Goal: Information Seeking & Learning: Learn about a topic

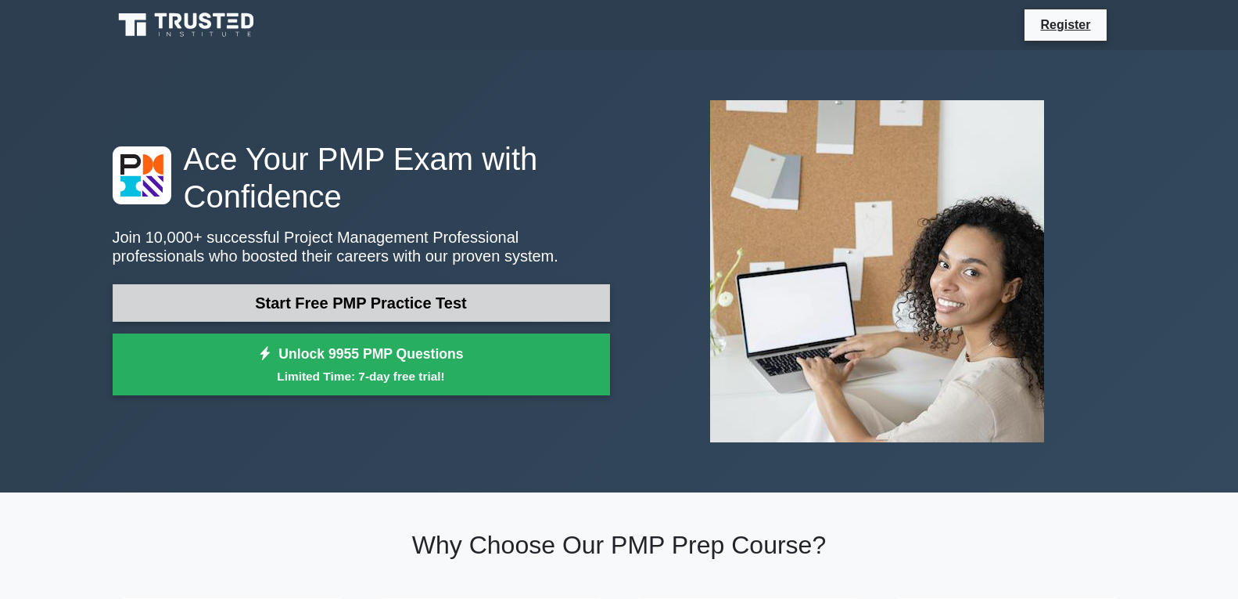
click at [426, 304] on link "Start Free PMP Practice Test" at bounding box center [362, 303] width 498 height 38
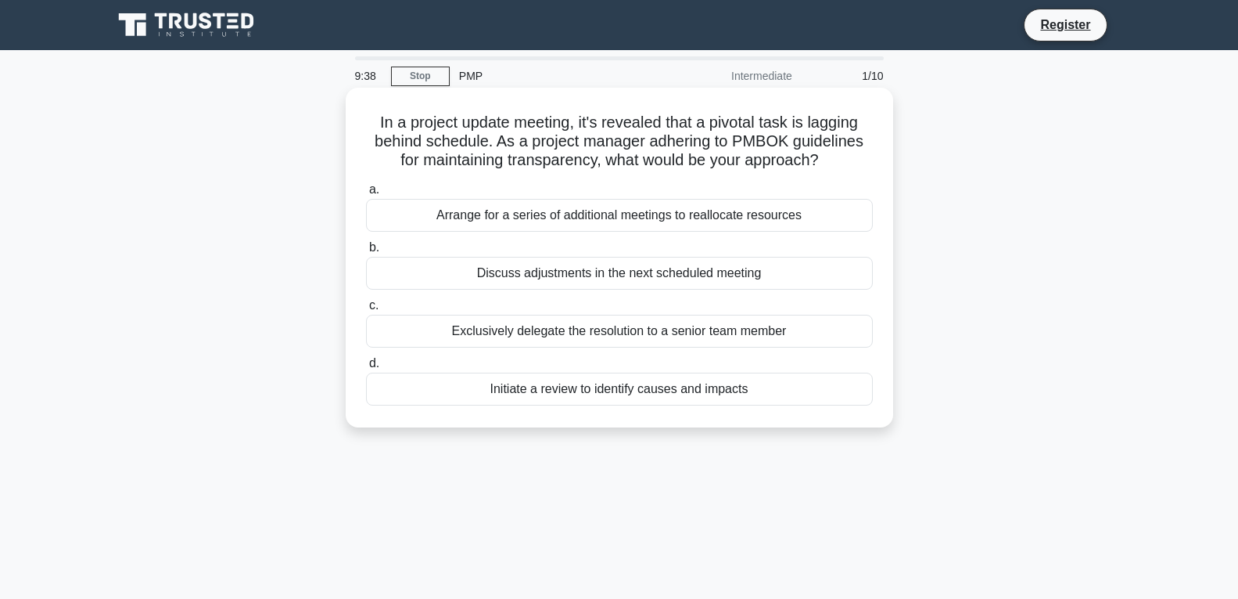
click at [493, 389] on div "Initiate a review to identify causes and impacts" at bounding box center [619, 388] width 507 height 33
click at [366, 368] on input "d. Initiate a review to identify causes and impacts" at bounding box center [366, 363] width 0 height 10
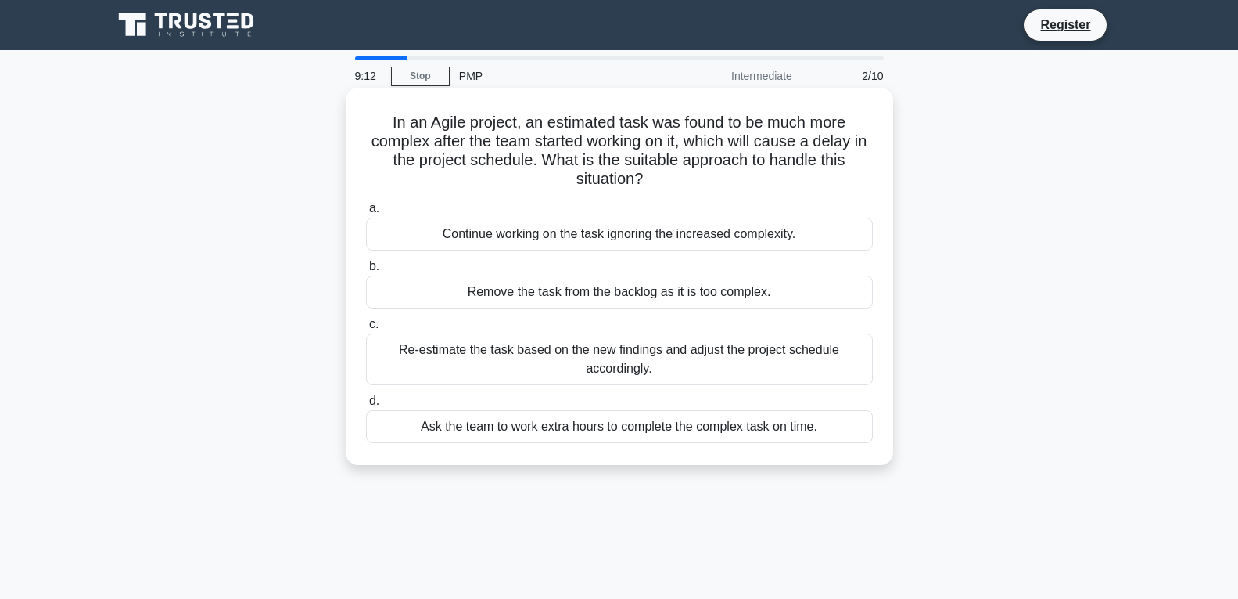
click at [530, 365] on div "Re-estimate the task based on the new findings and adjust the project schedule …" at bounding box center [619, 359] width 507 height 52
click at [366, 329] on input "c. Re-estimate the task based on the new findings and adjust the project schedu…" at bounding box center [366, 324] width 0 height 10
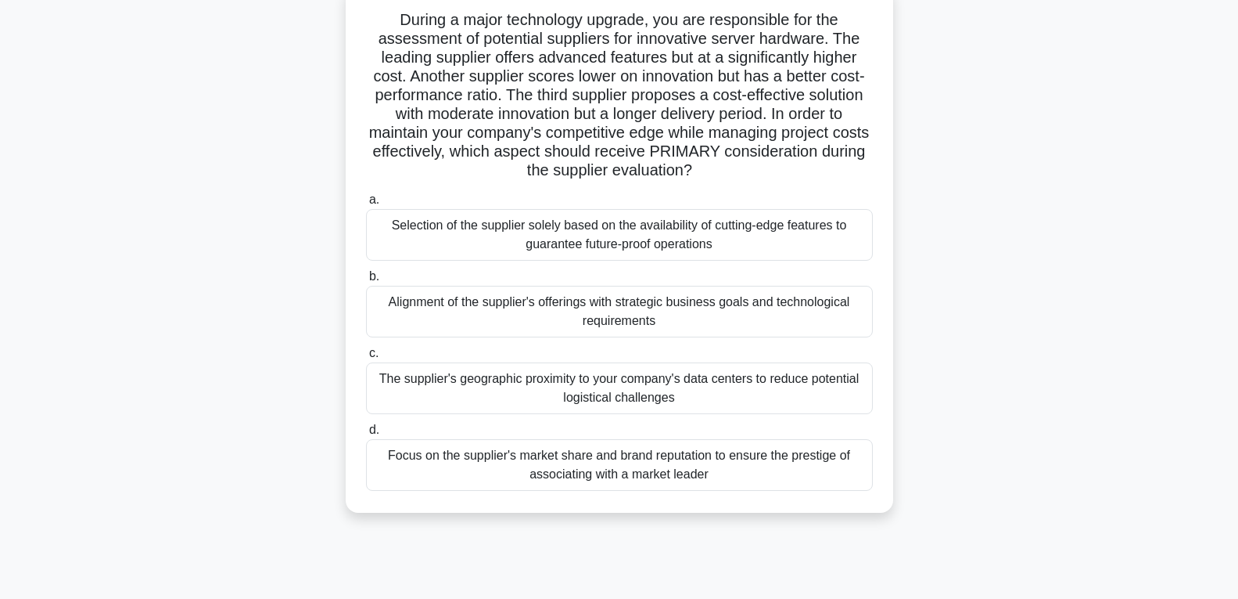
scroll to position [118, 0]
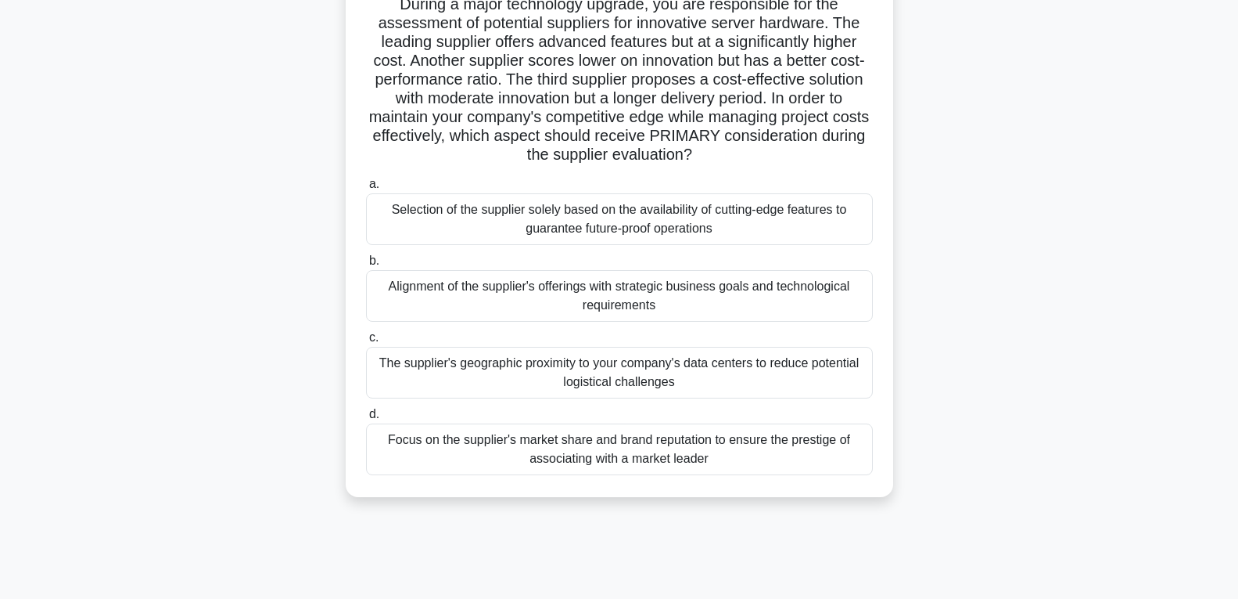
click at [664, 293] on div "Alignment of the supplier's offerings with strategic business goals and technol…" at bounding box center [619, 296] width 507 height 52
click at [366, 266] on input "b. Alignment of the supplier's offerings with strategic business goals and tech…" at bounding box center [366, 261] width 0 height 10
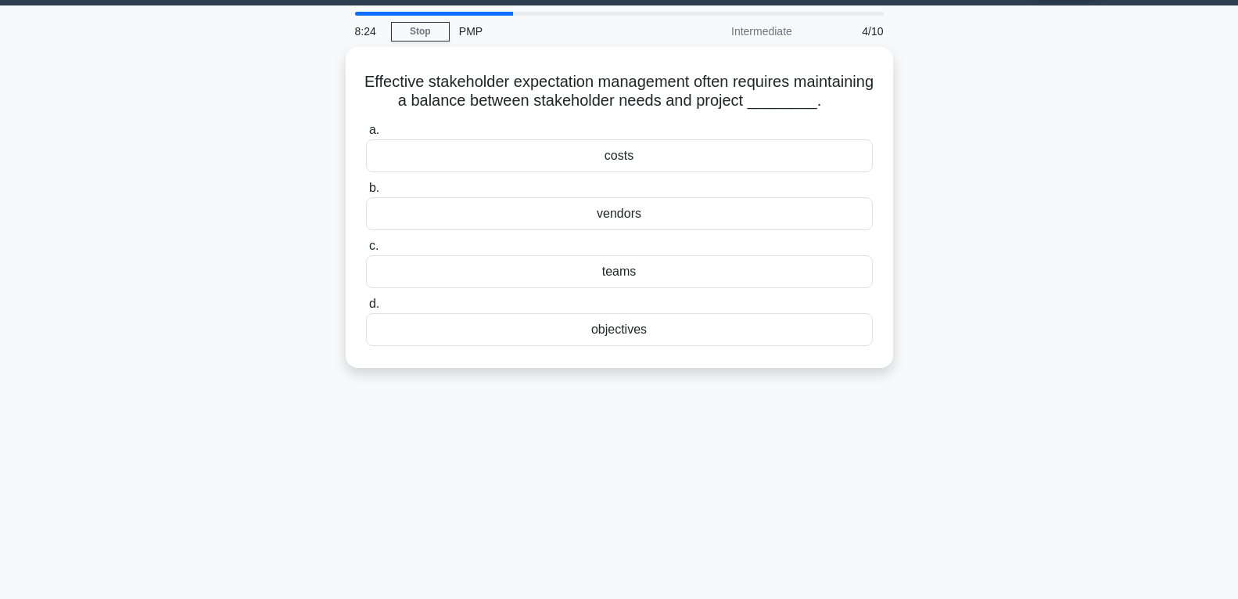
scroll to position [0, 0]
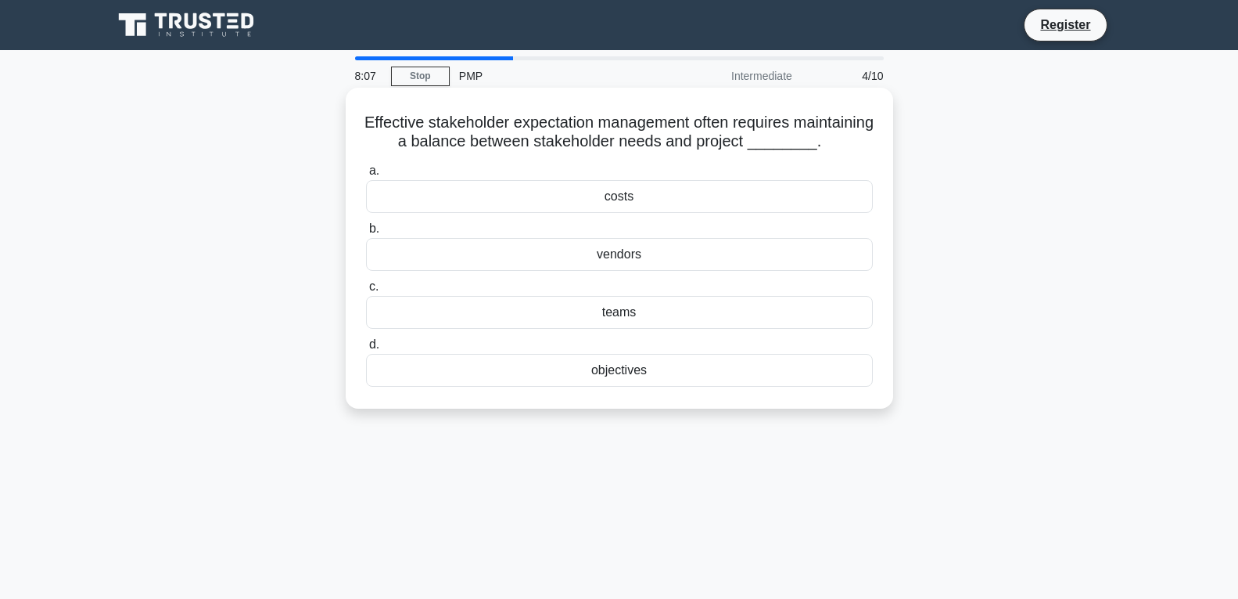
click at [637, 386] on div "objectives" at bounding box center [619, 370] width 507 height 33
click at [366, 350] on input "d. objectives" at bounding box center [366, 345] width 0 height 10
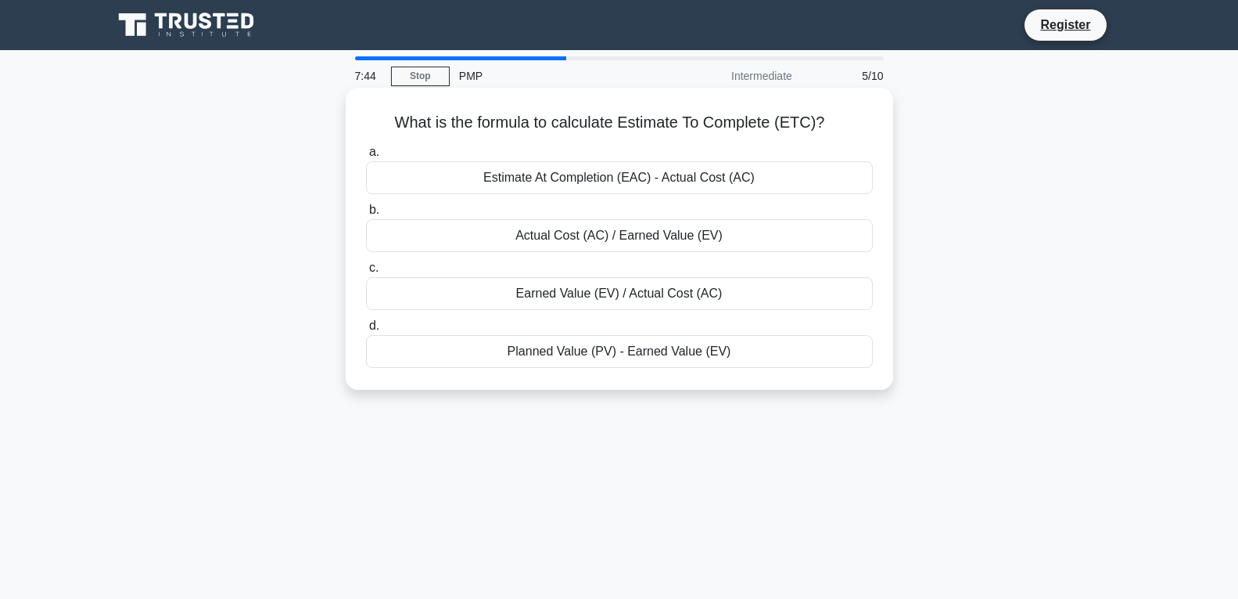
click at [630, 295] on div "Earned Value (EV) / Actual Cost (AC)" at bounding box center [619, 293] width 507 height 33
click at [366, 273] on input "c. Earned Value (EV) / Actual Cost (AC)" at bounding box center [366, 268] width 0 height 10
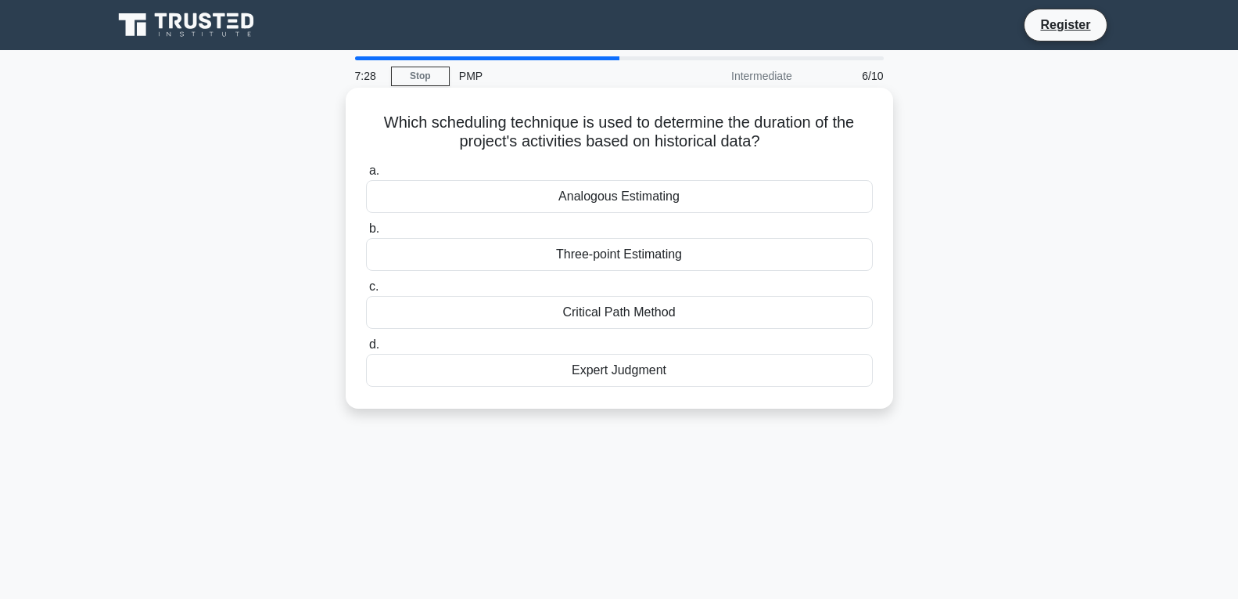
click at [644, 253] on div "Three-point Estimating" at bounding box center [619, 254] width 507 height 33
click at [366, 234] on input "b. Three-point Estimating" at bounding box center [366, 229] width 0 height 10
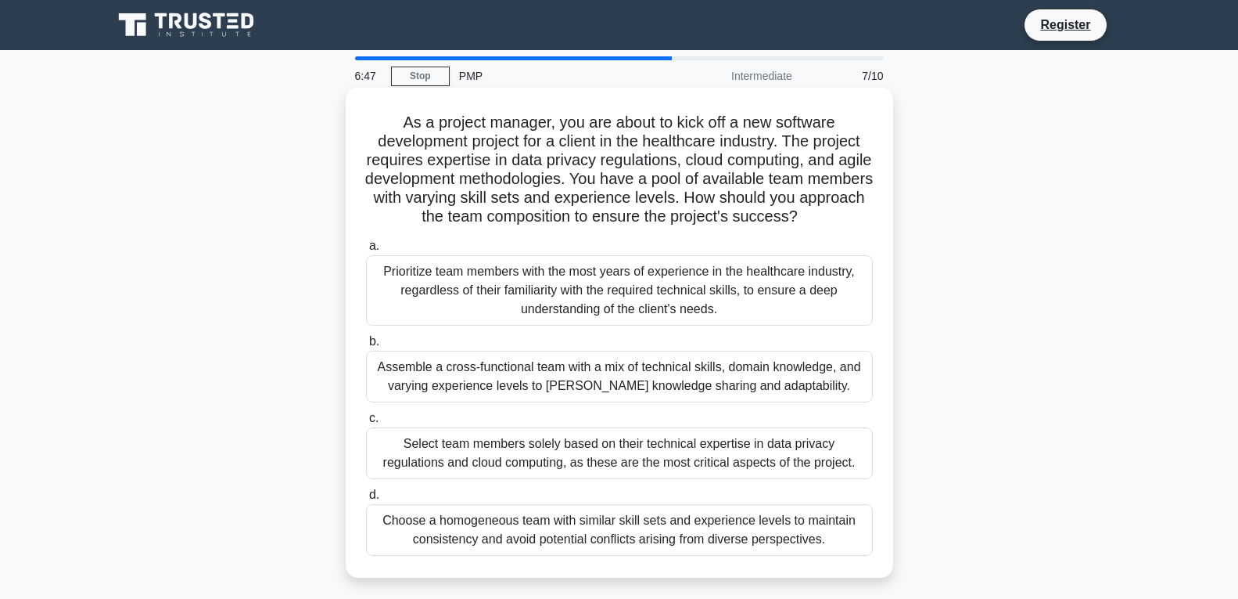
click at [627, 376] on div "Assemble a cross-functional team with a mix of technical skills, domain knowled…" at bounding box center [619, 376] width 507 height 52
click at [366, 347] on input "b. Assemble a cross-functional team with a mix of technical skills, domain know…" at bounding box center [366, 341] width 0 height 10
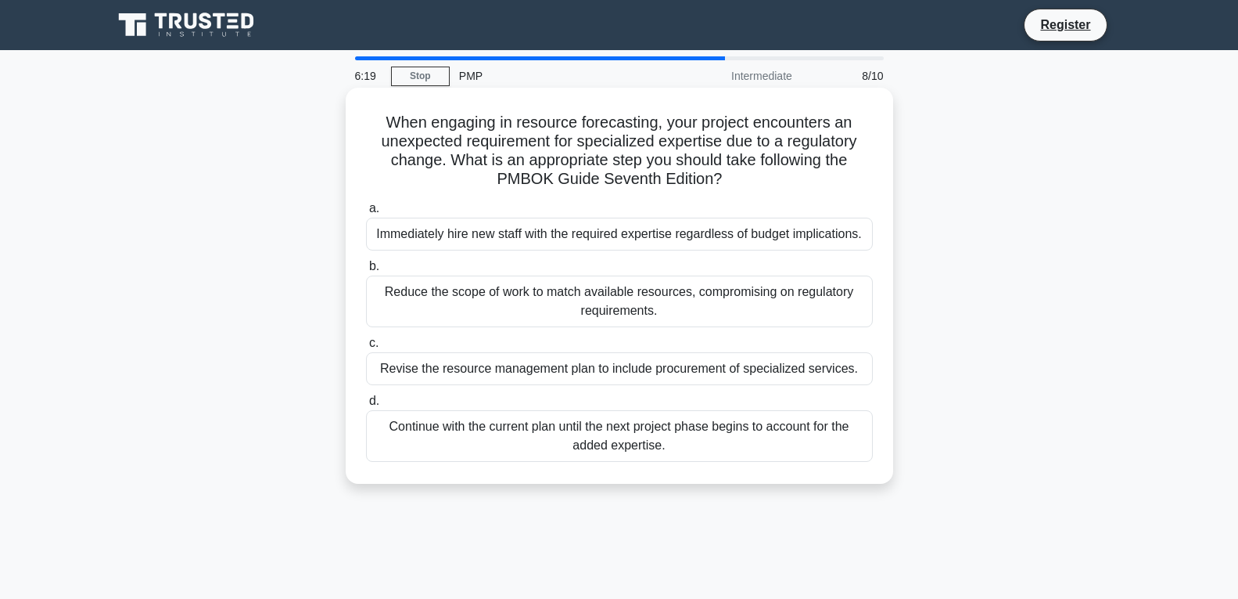
click at [616, 365] on div "Revise the resource management plan to include procurement of specialized servi…" at bounding box center [619, 368] width 507 height 33
click at [366, 348] on input "c. Revise the resource management plan to include procurement of specialized se…" at bounding box center [366, 343] width 0 height 10
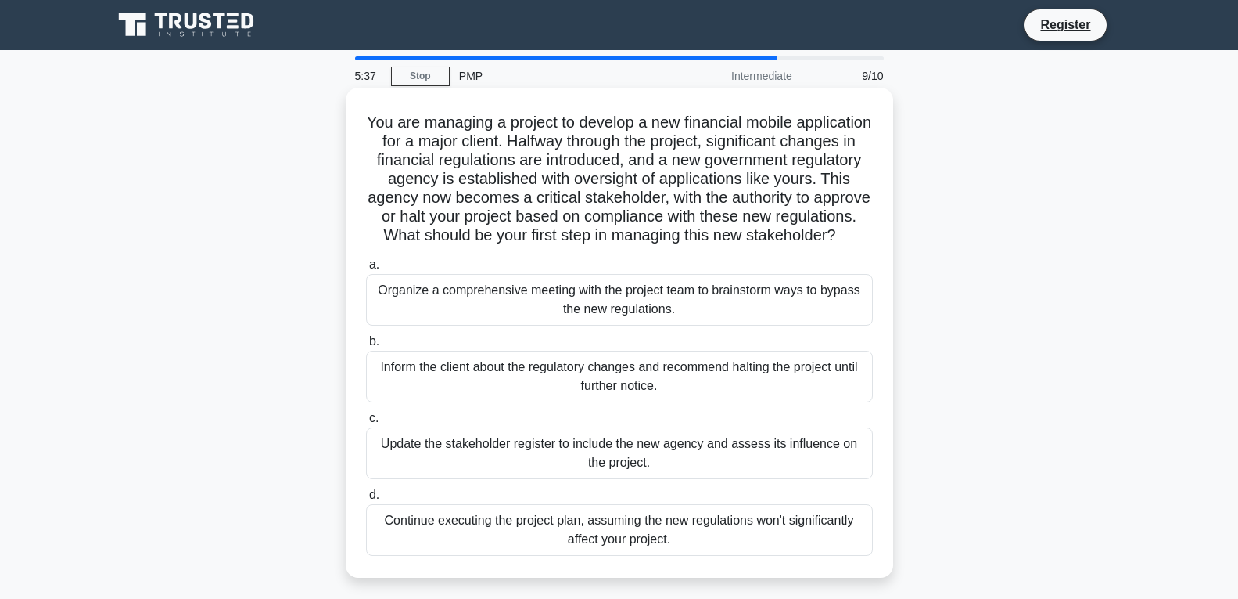
click at [606, 469] on div "Update the stakeholder register to include the new agency and assess its influe…" at bounding box center [619, 453] width 507 height 52
click at [366, 423] on input "c. Update the stakeholder register to include the new agency and assess its inf…" at bounding box center [366, 418] width 0 height 10
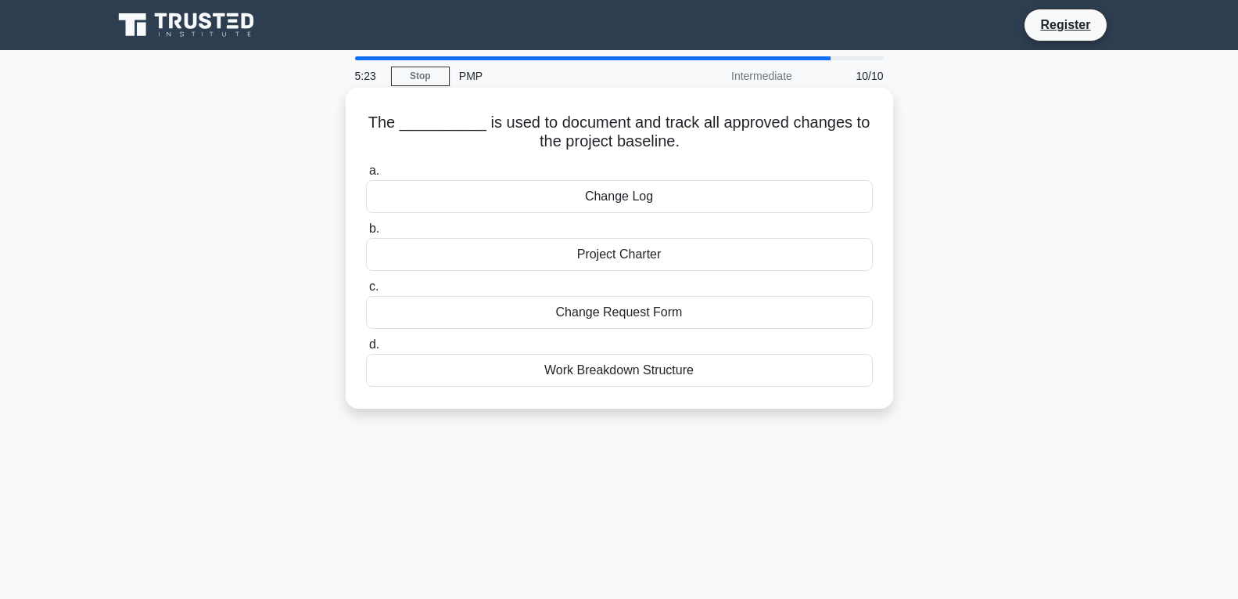
click at [617, 199] on div "Change Log" at bounding box center [619, 196] width 507 height 33
click at [366, 176] on input "a. Change Log" at bounding box center [366, 171] width 0 height 10
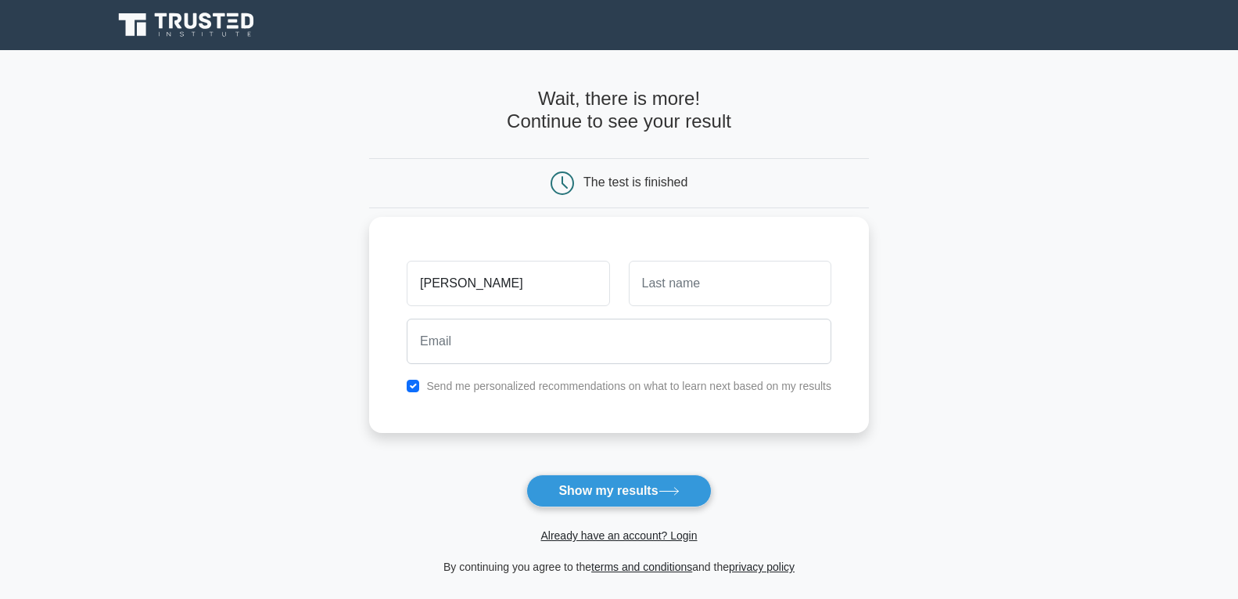
type input "[PERSON_NAME]"
click at [657, 285] on input "text" at bounding box center [730, 283] width 203 height 45
type input "Nigaglioni Villanueva"
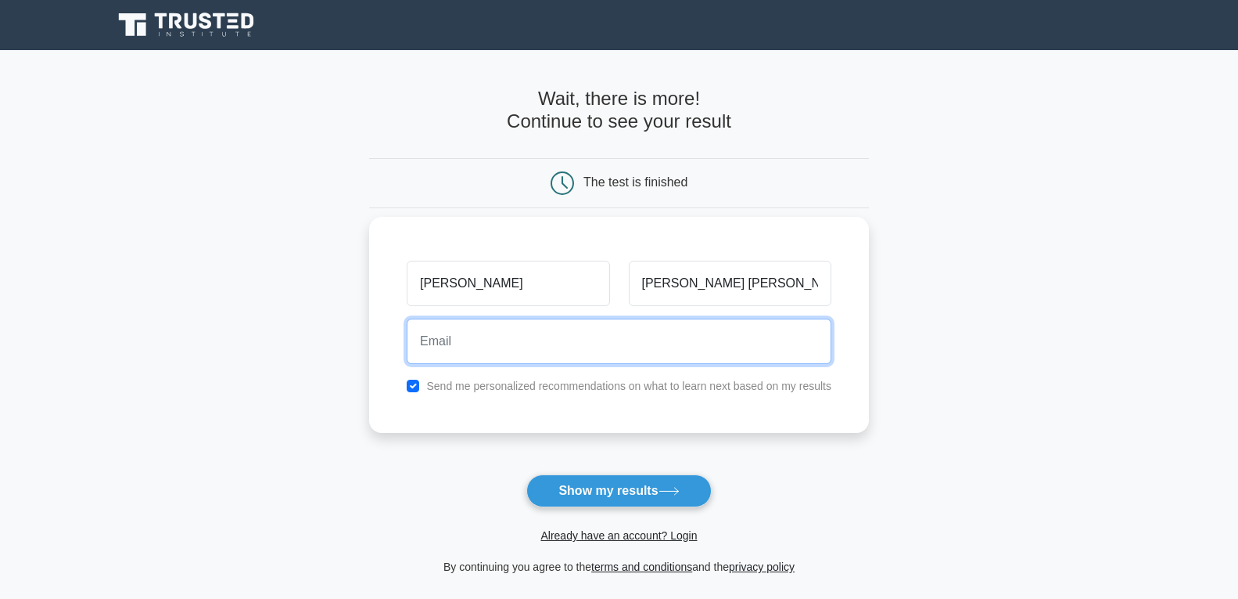
click at [578, 340] on input "email" at bounding box center [619, 340] width 425 height 45
type input "cnigaglioni5@gmail.com"
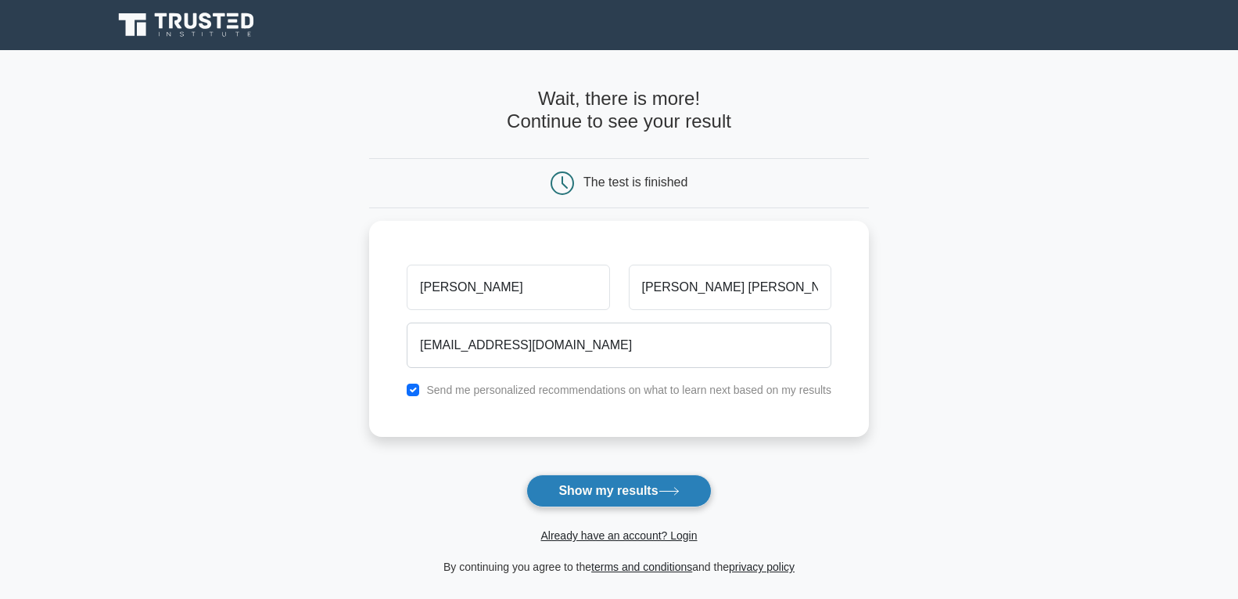
click at [616, 489] on button "Show my results" at bounding box center [619, 490] width 185 height 33
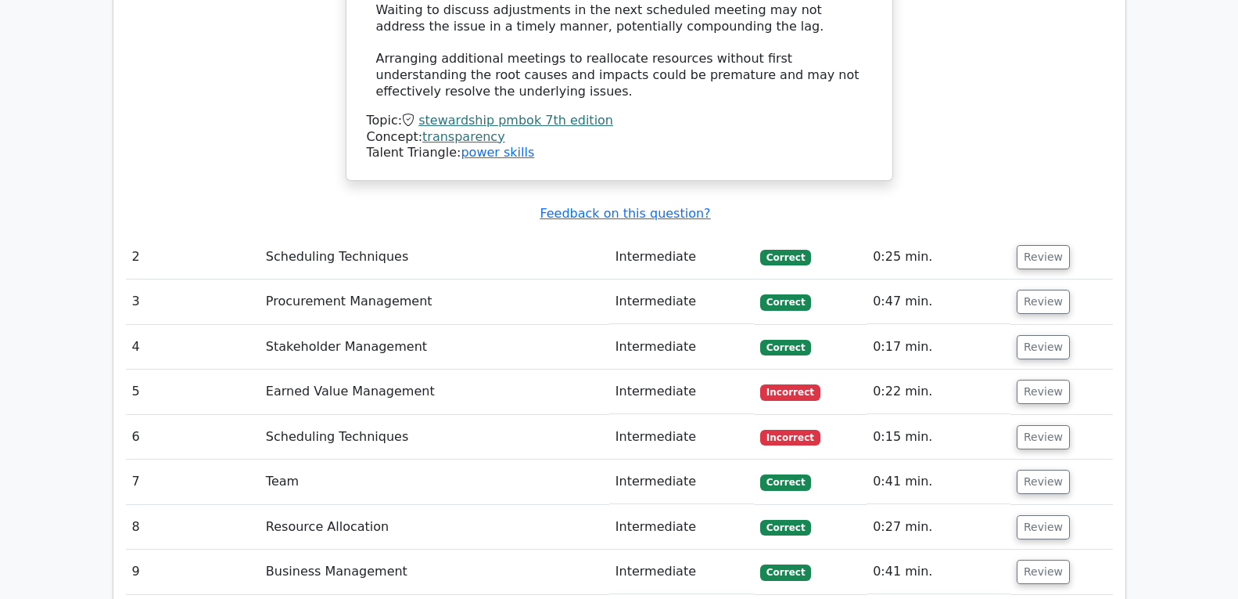
scroll to position [2041, 0]
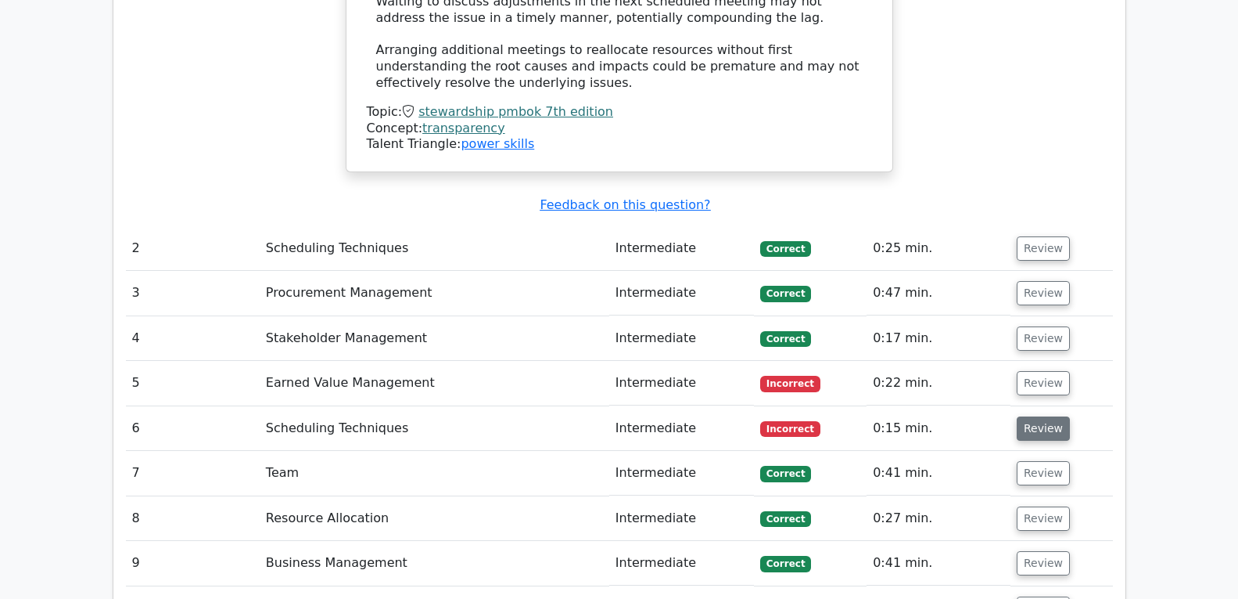
click at [1033, 416] on button "Review" at bounding box center [1043, 428] width 53 height 24
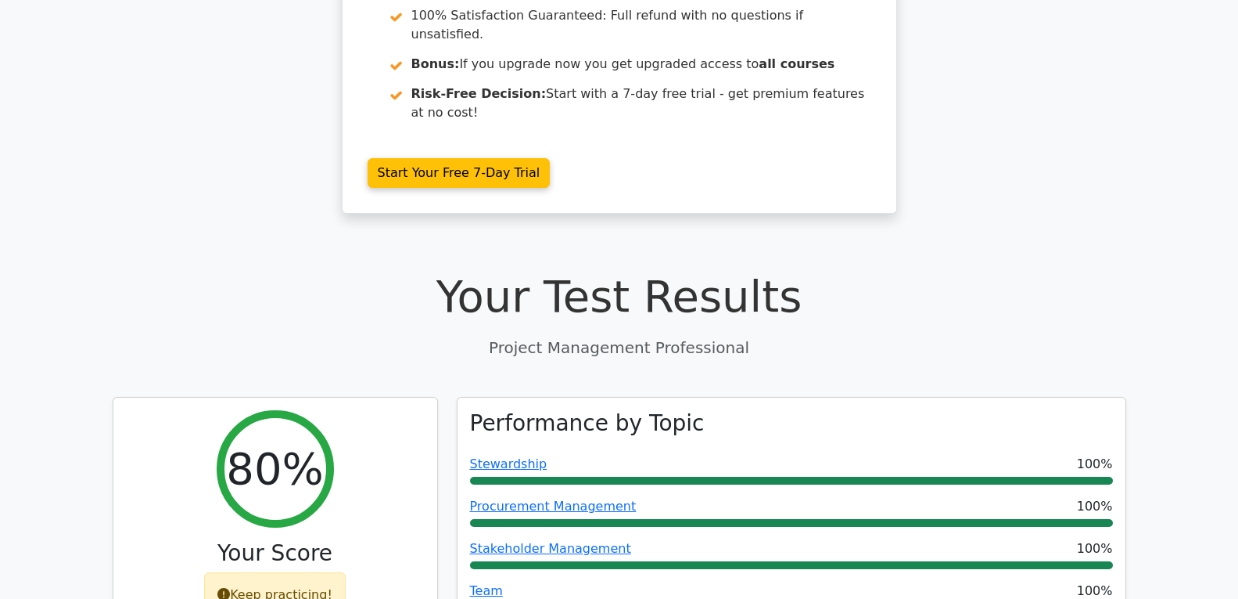
scroll to position [0, 0]
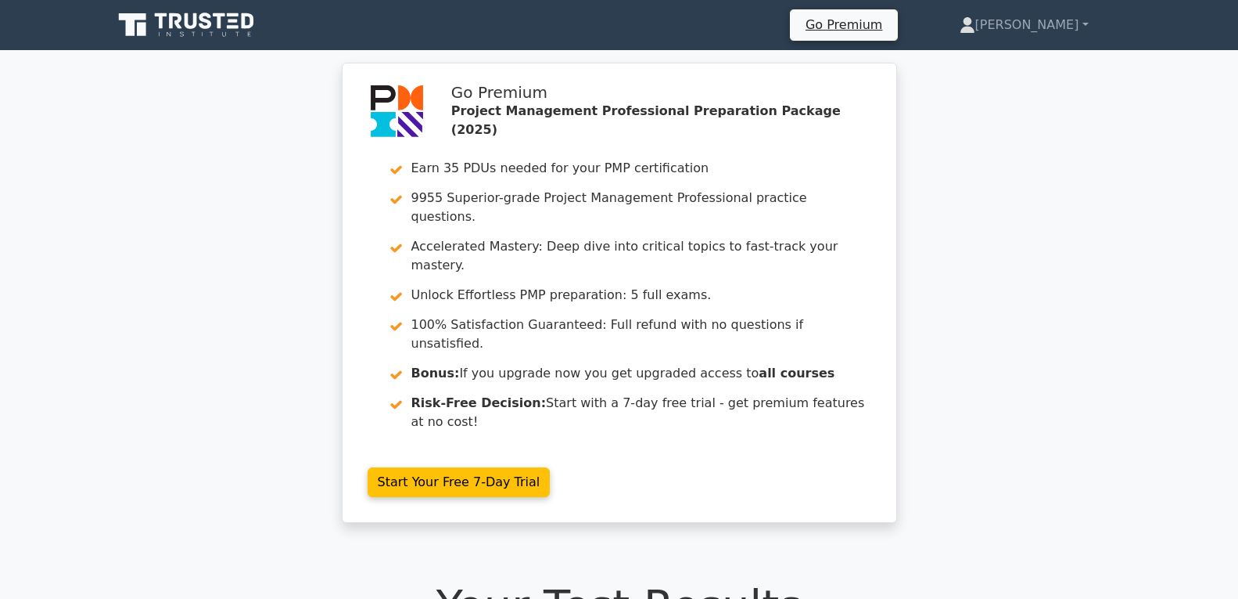
click at [204, 15] on icon at bounding box center [206, 21] width 13 height 16
